Goal: Task Accomplishment & Management: Manage account settings

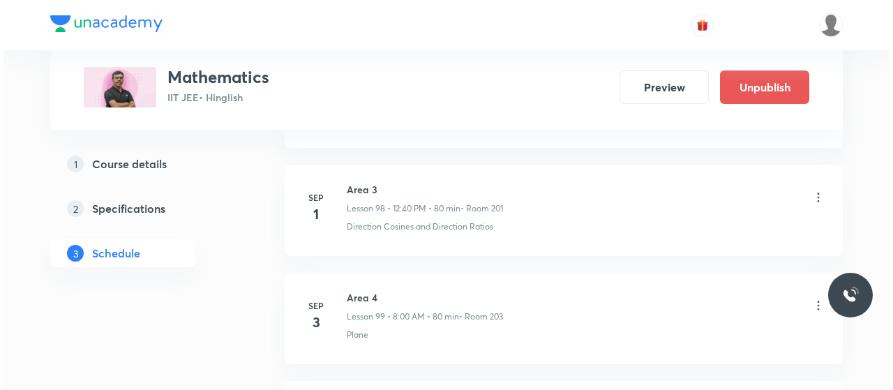
scroll to position [11323, 0]
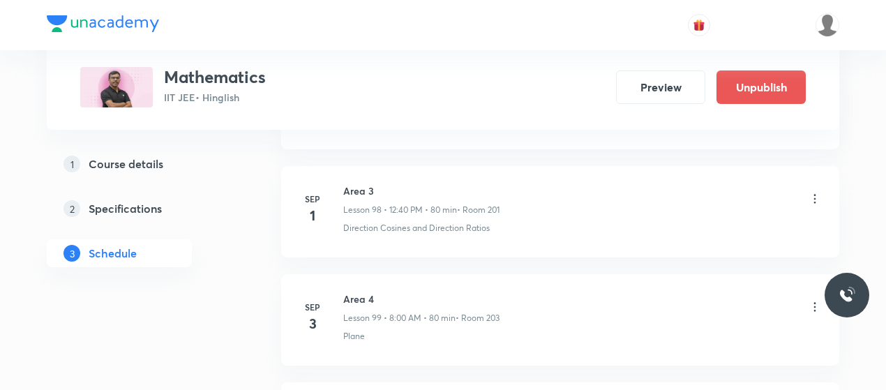
click at [815, 302] on icon at bounding box center [815, 306] width 2 height 9
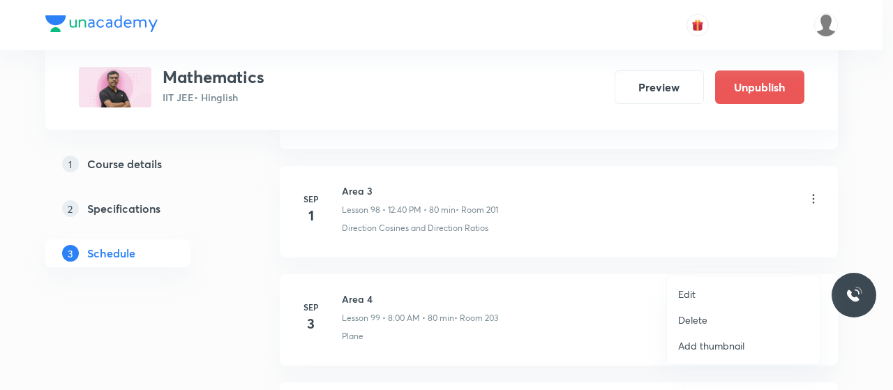
click at [545, 305] on div at bounding box center [446, 195] width 893 height 390
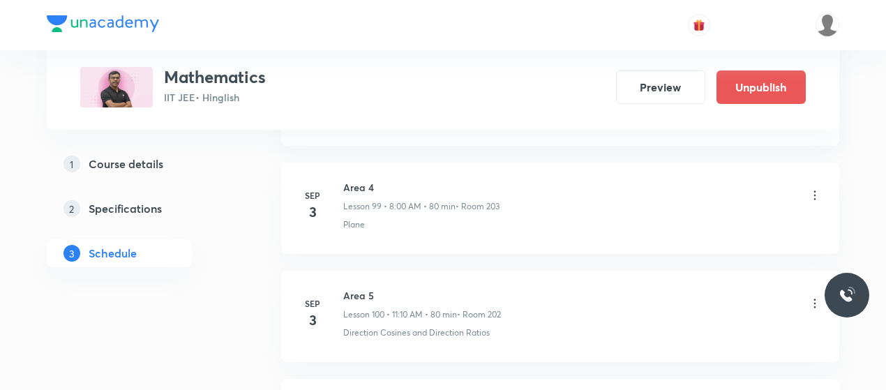
scroll to position [11436, 0]
click at [813, 295] on icon at bounding box center [815, 302] width 14 height 14
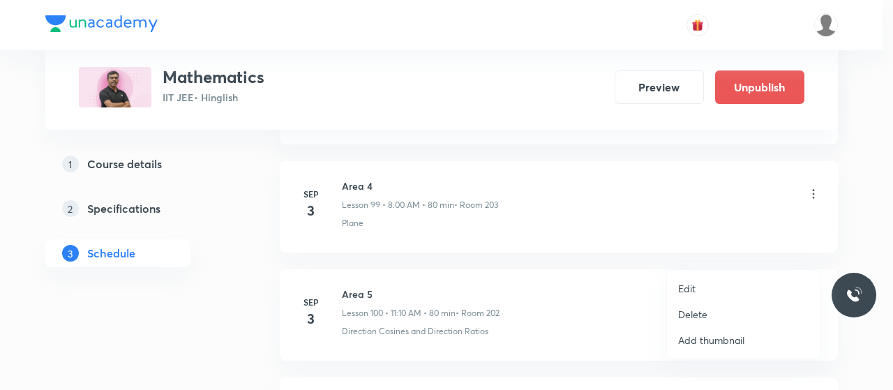
click at [686, 282] on p "Edit" at bounding box center [686, 288] width 17 height 15
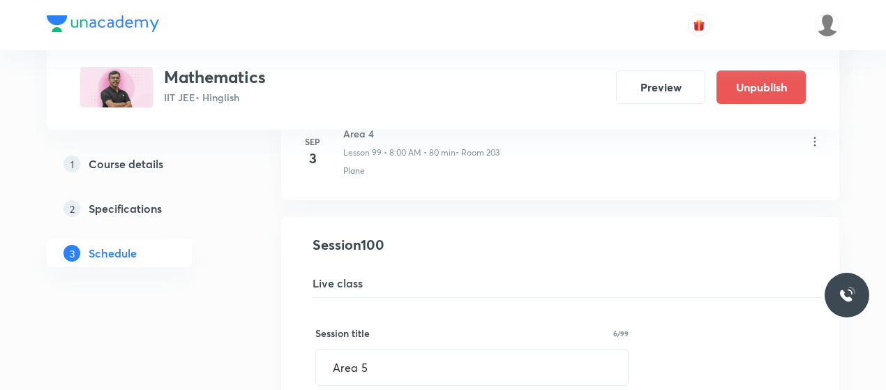
scroll to position [10768, 0]
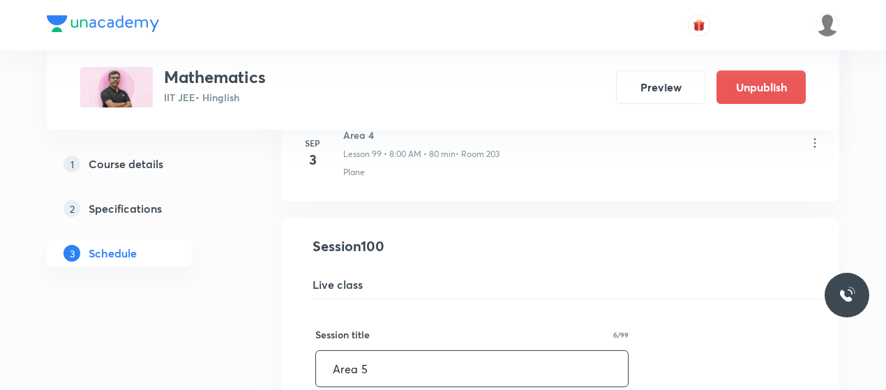
click at [363, 351] on input "Area 5" at bounding box center [472, 369] width 312 height 36
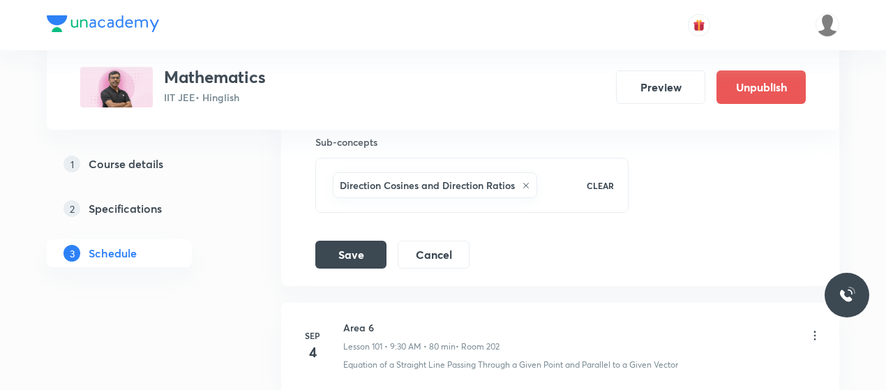
scroll to position [11405, 0]
type input "Differential Equation 1"
click at [363, 241] on button "Save" at bounding box center [350, 255] width 71 height 28
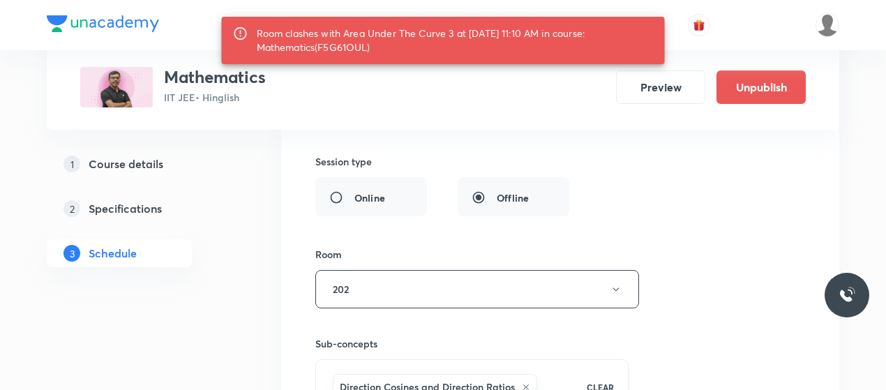
scroll to position [11203, 0]
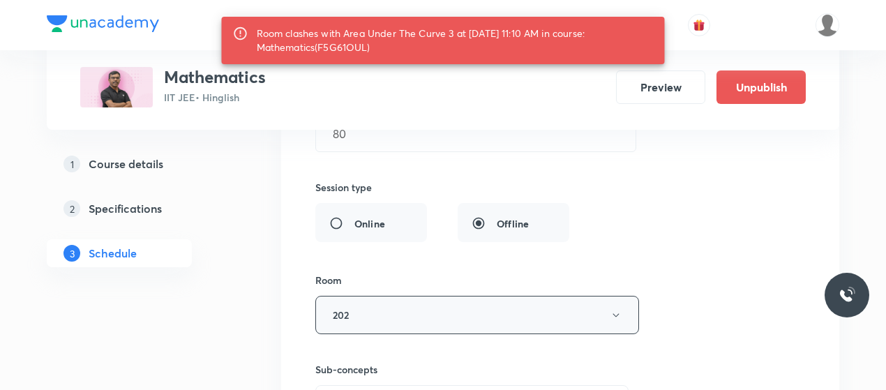
click at [388, 296] on button "202" at bounding box center [477, 315] width 324 height 38
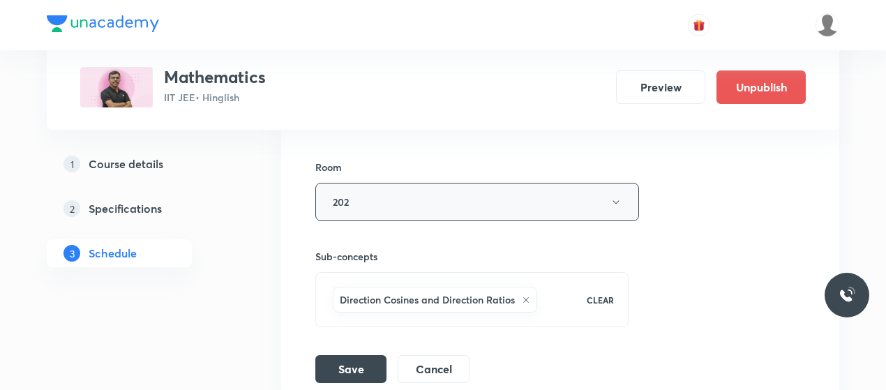
scroll to position [11321, 0]
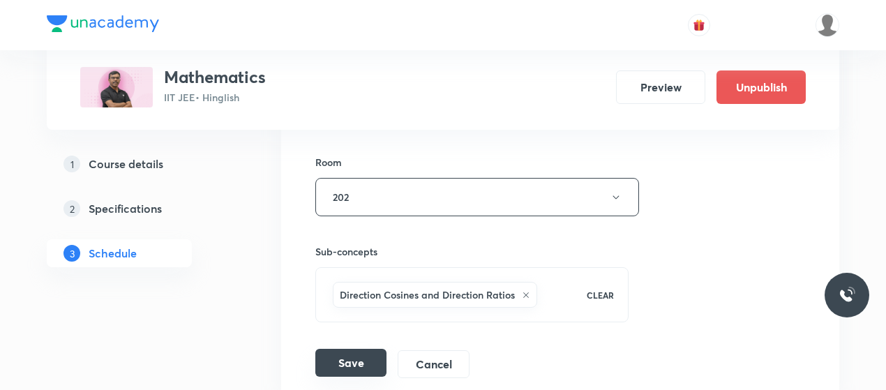
click at [340, 349] on button "Save" at bounding box center [350, 363] width 71 height 28
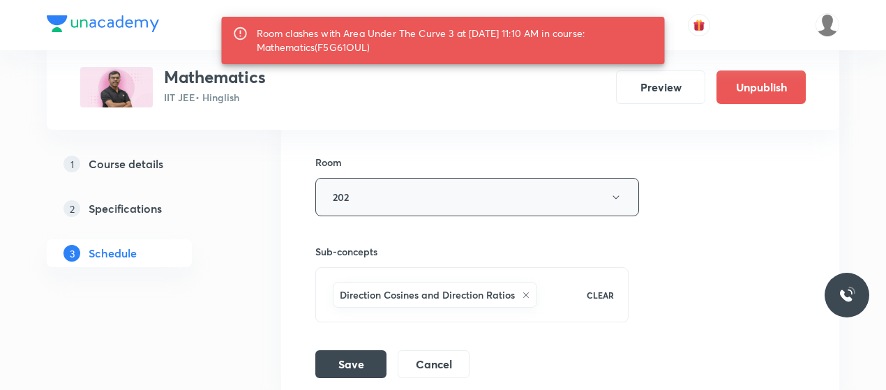
click at [480, 178] on button "202" at bounding box center [477, 197] width 324 height 38
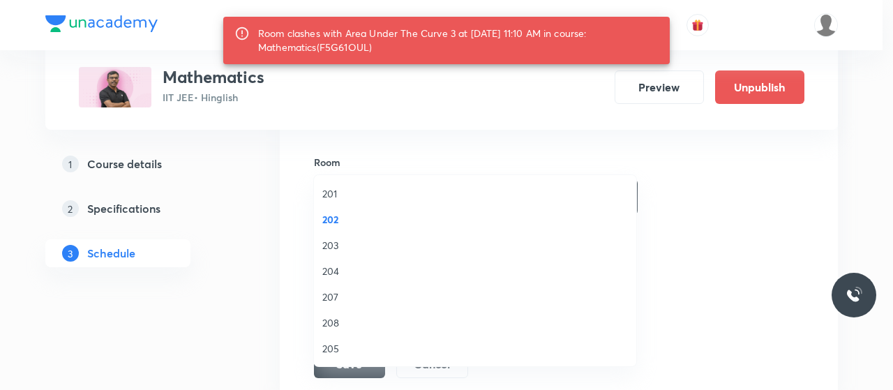
click at [334, 292] on span "207" at bounding box center [474, 296] width 305 height 15
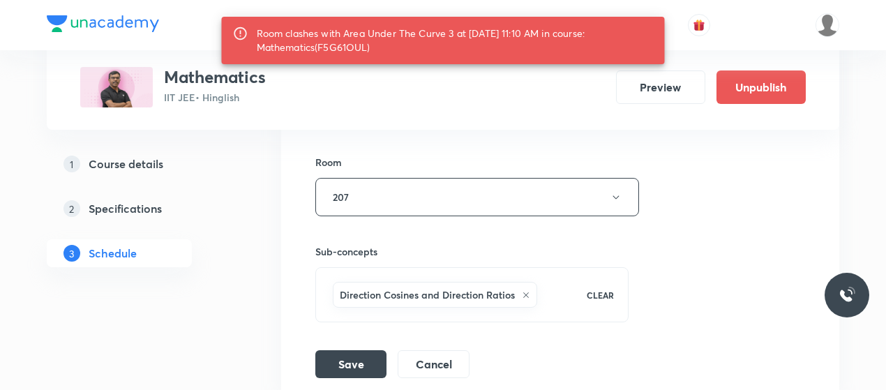
scroll to position [11424, 0]
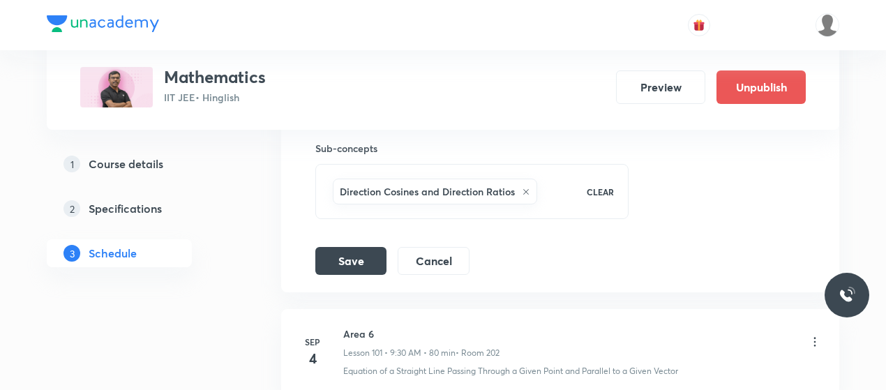
click at [372, 247] on button "Save" at bounding box center [350, 261] width 71 height 28
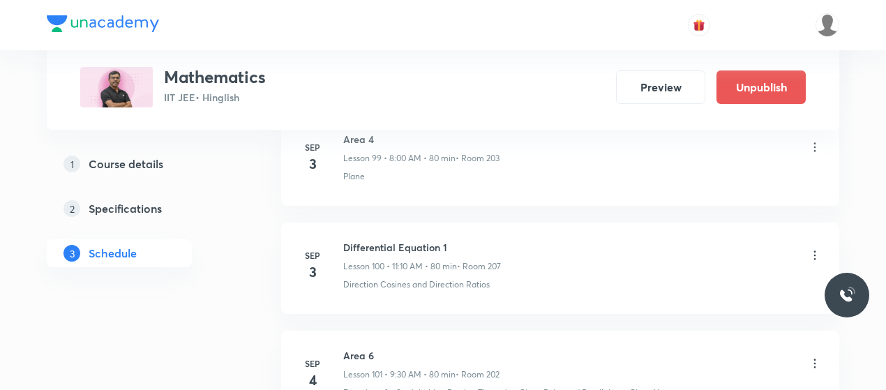
scroll to position [11065, 0]
